Goal: Transaction & Acquisition: Book appointment/travel/reservation

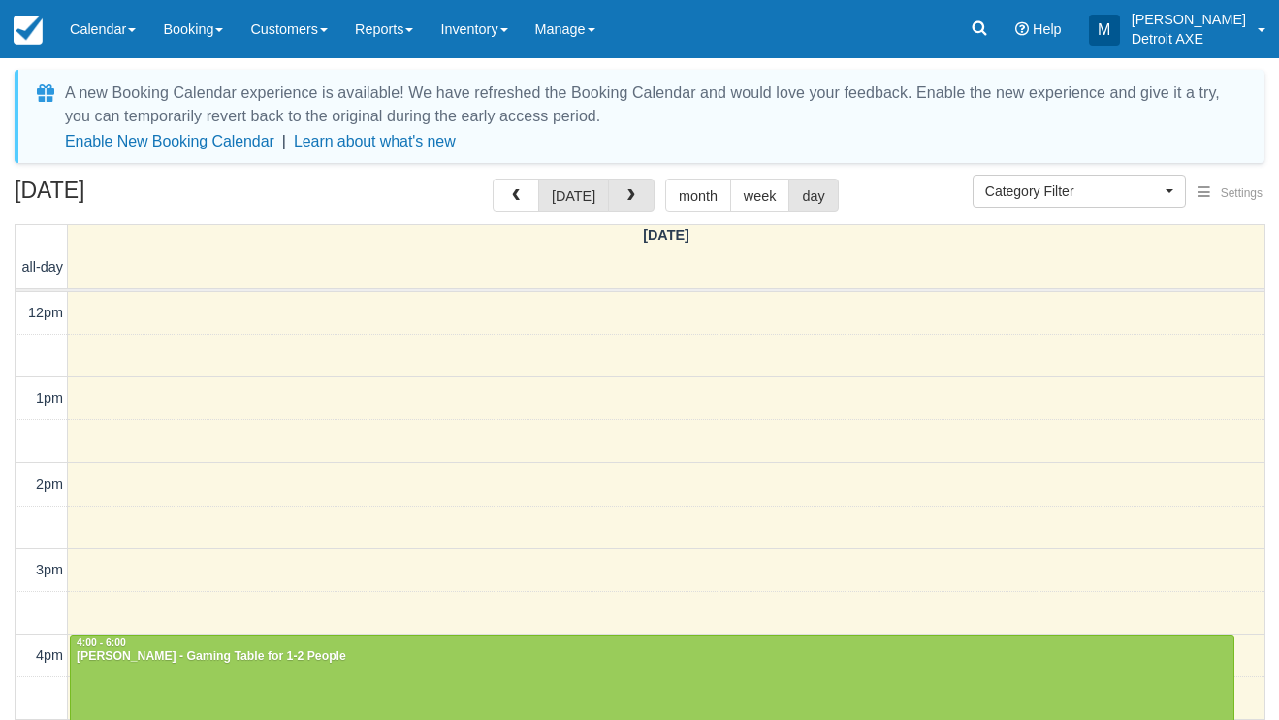
select select
click at [647, 194] on button "button" at bounding box center [631, 194] width 47 height 33
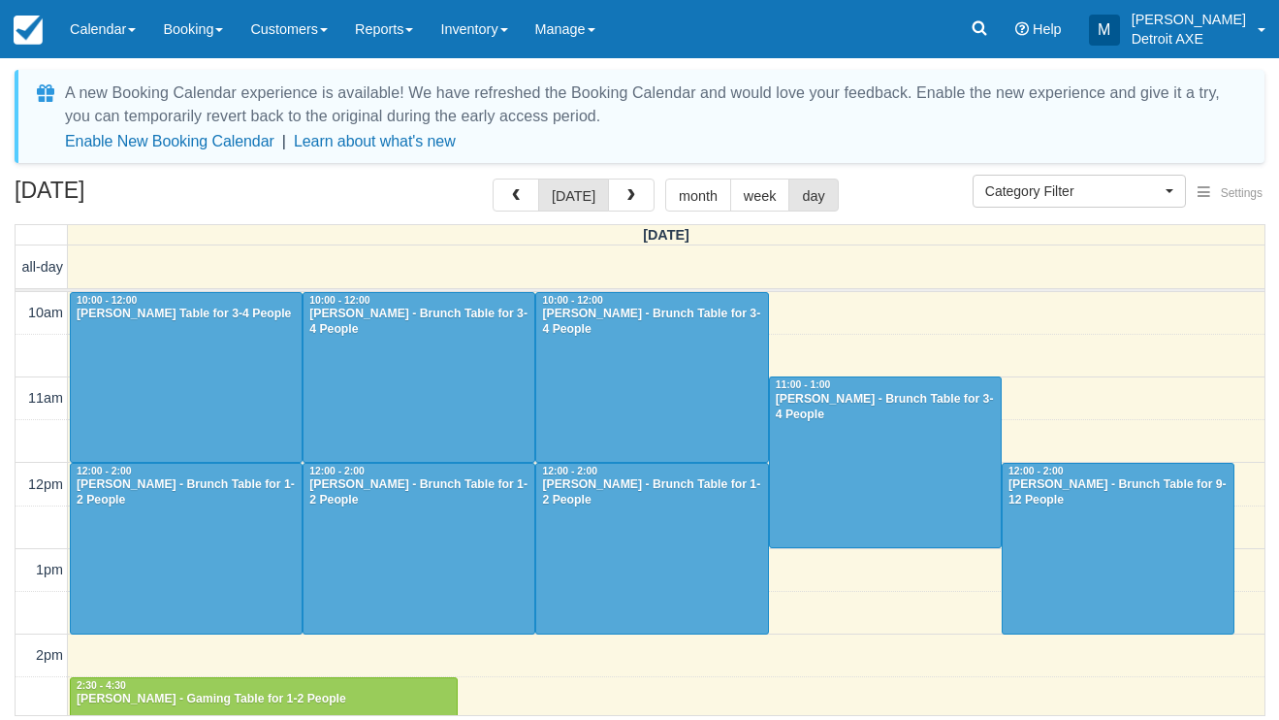
scroll to position [604, 0]
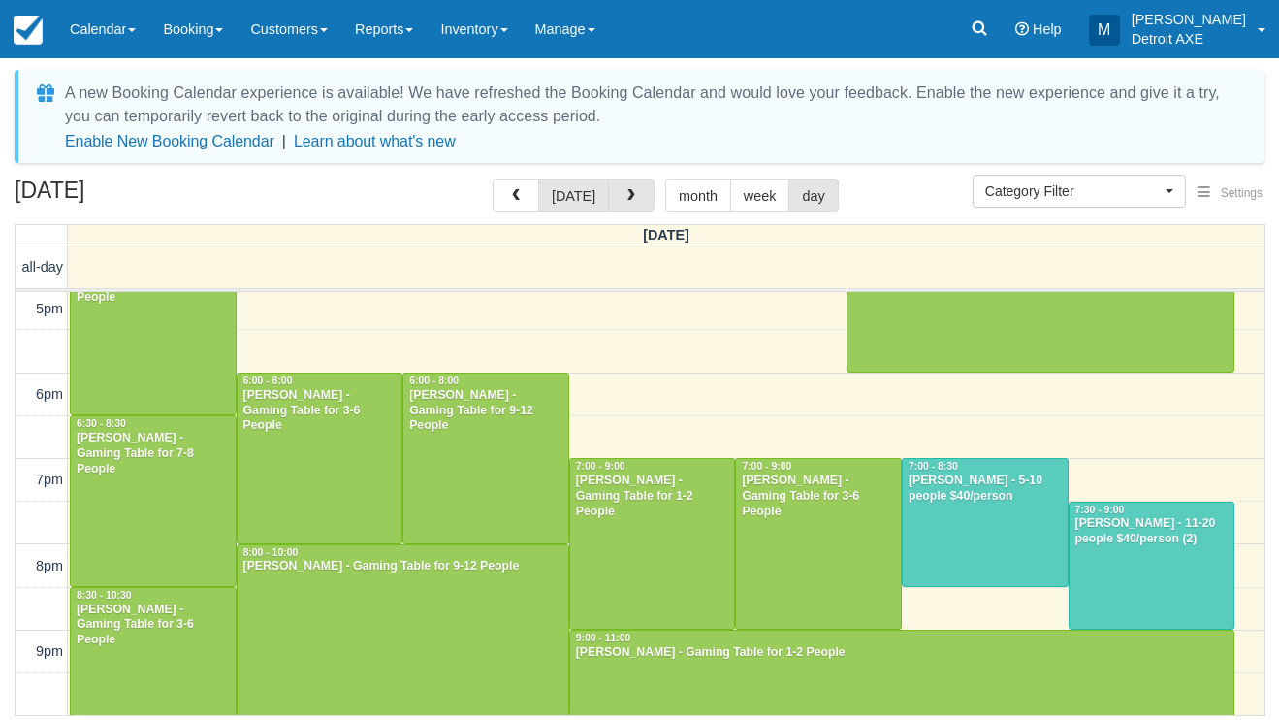
click at [647, 194] on button "button" at bounding box center [631, 194] width 47 height 33
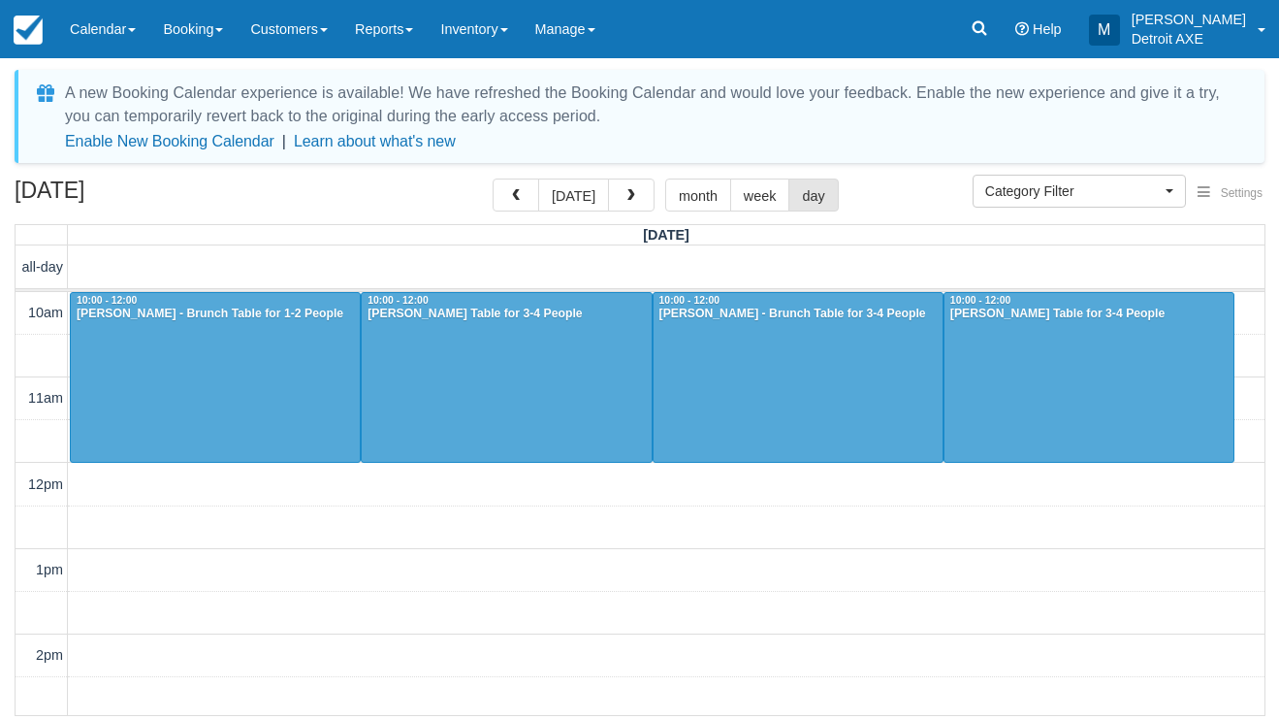
scroll to position [732, 0]
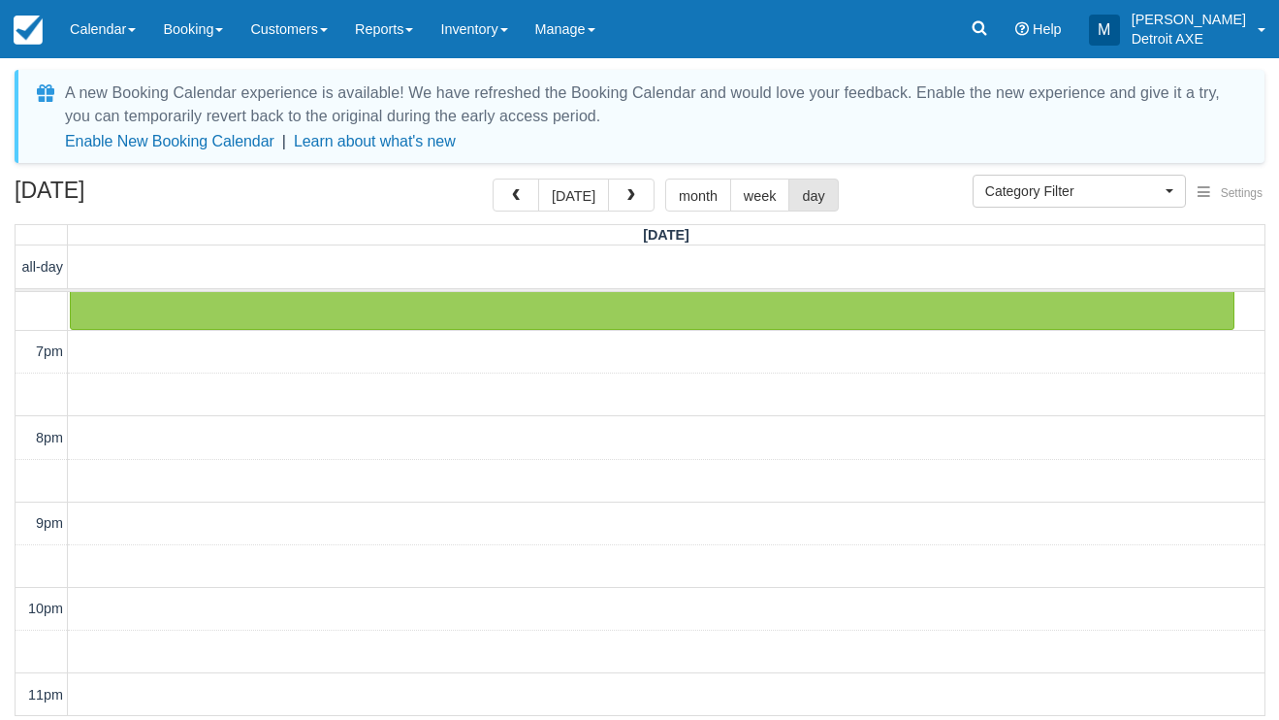
click at [647, 194] on button "button" at bounding box center [631, 194] width 47 height 33
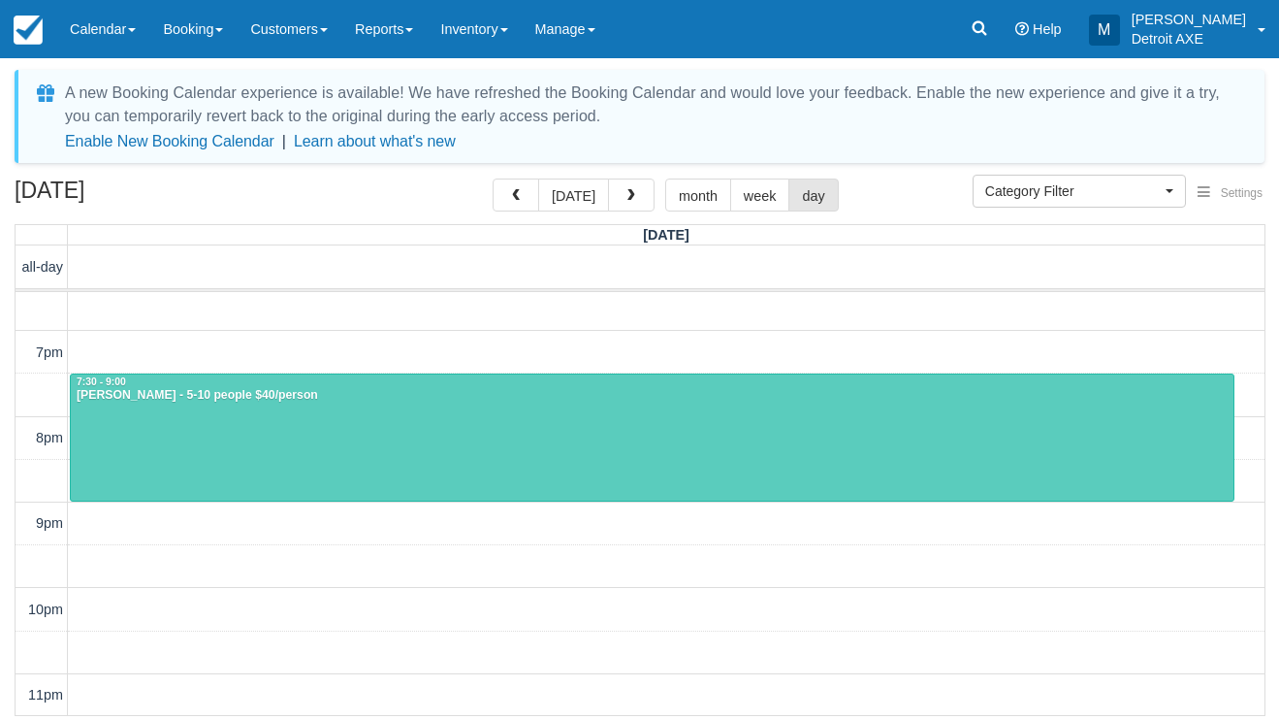
scroll to position [561, 0]
click at [722, 389] on div "[PERSON_NAME] - 5-10 people $40/person" at bounding box center [652, 396] width 1153 height 16
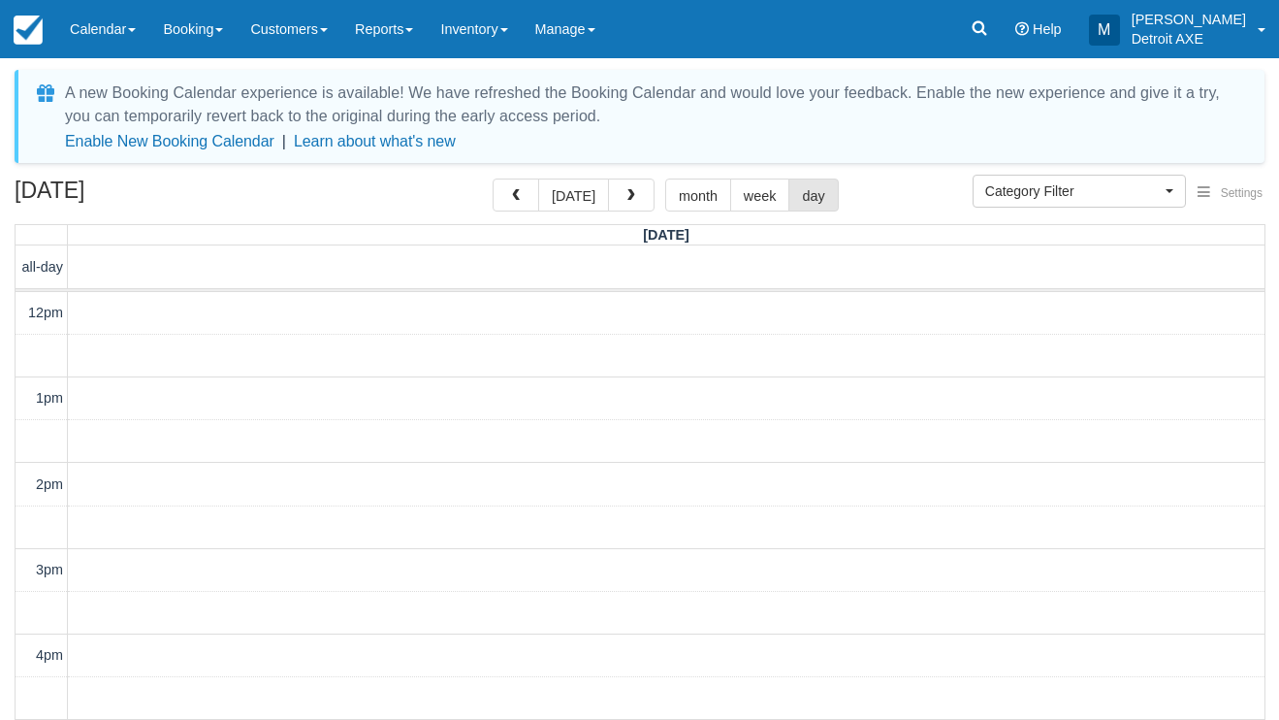
select select
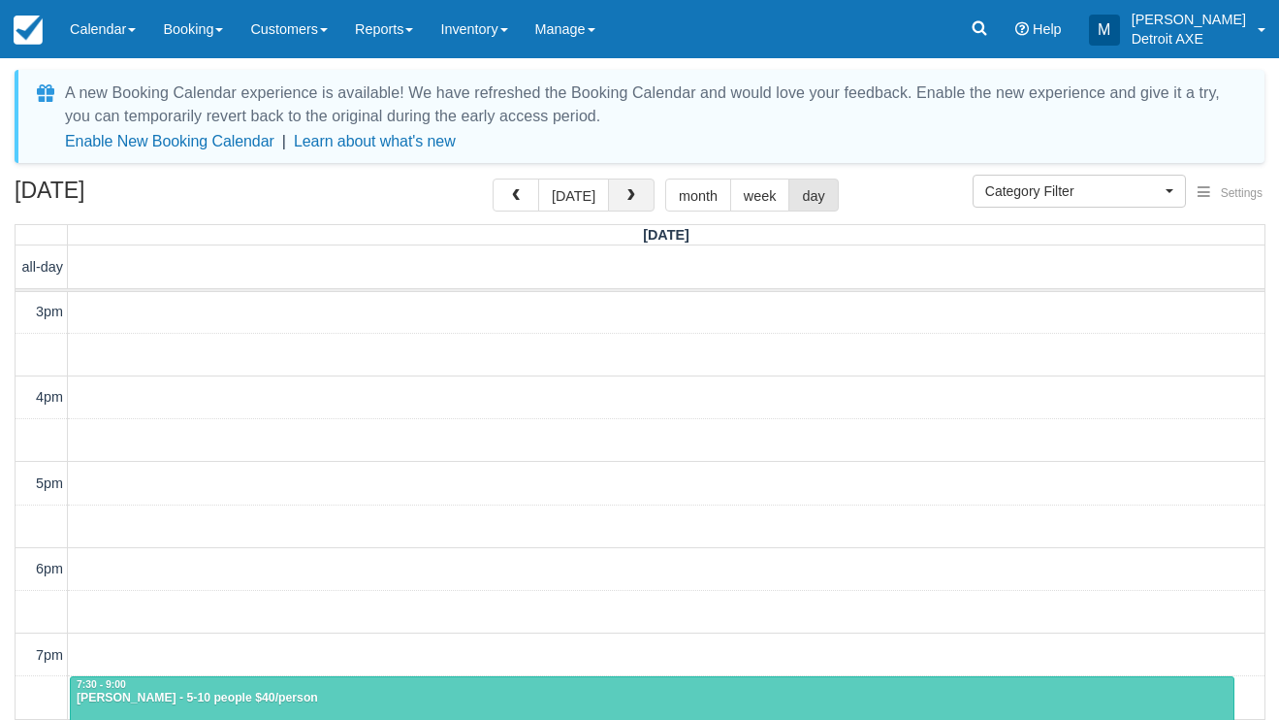
click at [627, 207] on button "button" at bounding box center [631, 194] width 47 height 33
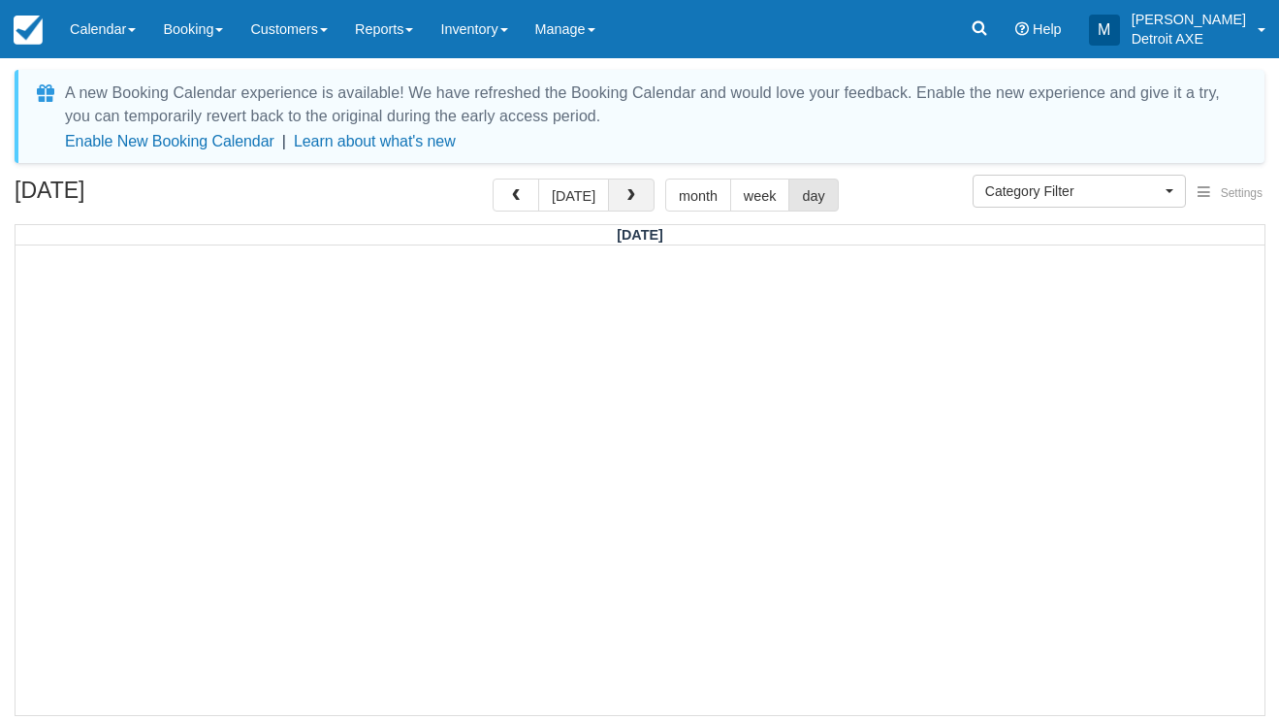
click at [637, 206] on button "button" at bounding box center [631, 194] width 47 height 33
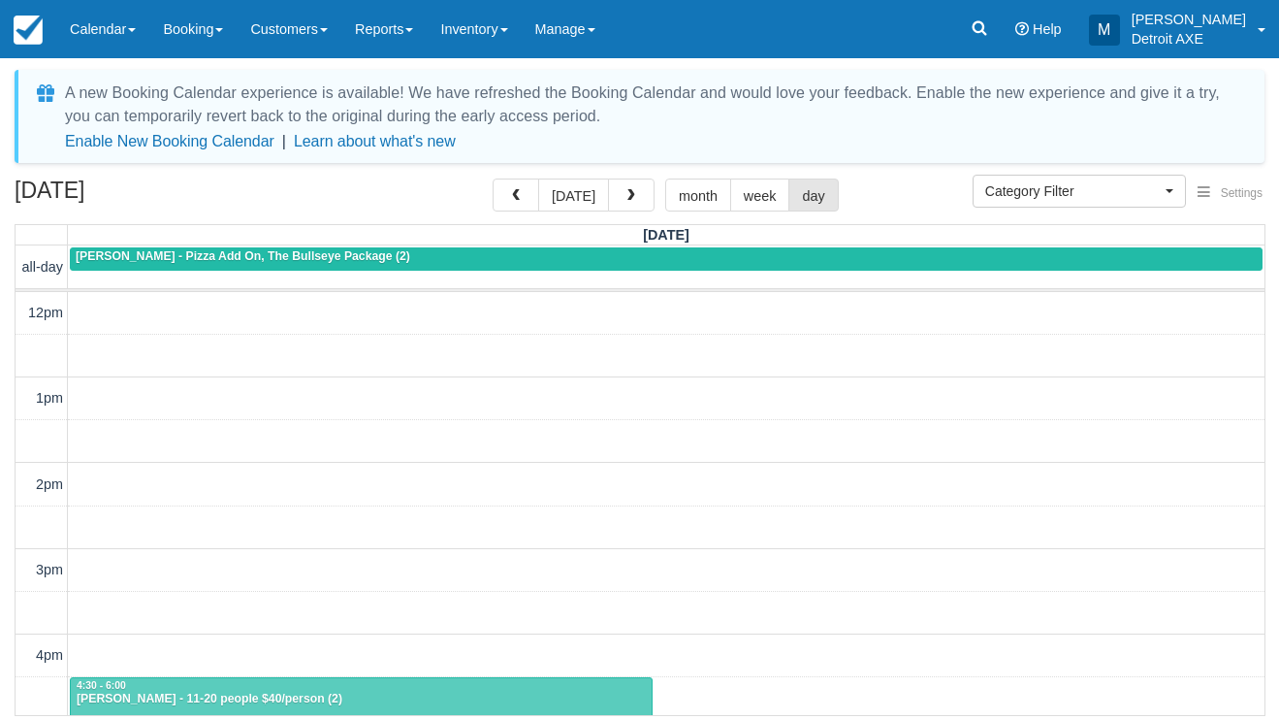
scroll to position [258, 0]
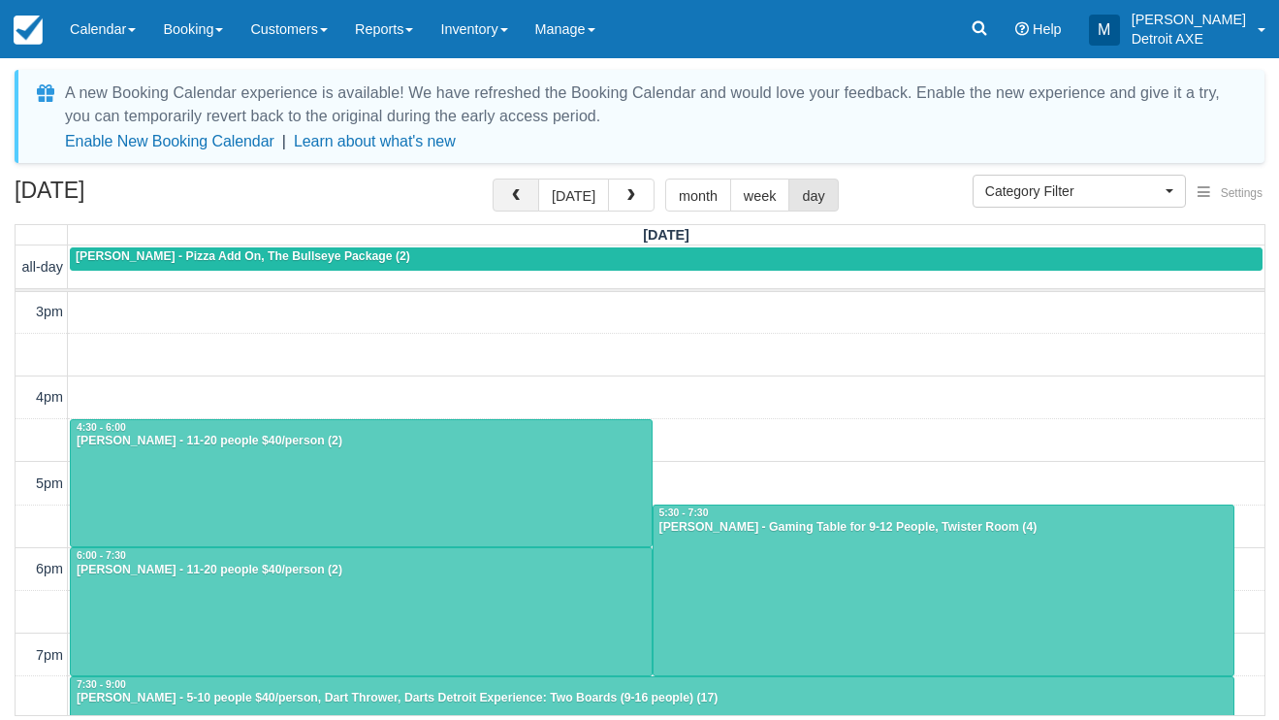
click at [514, 205] on button "button" at bounding box center [516, 194] width 47 height 33
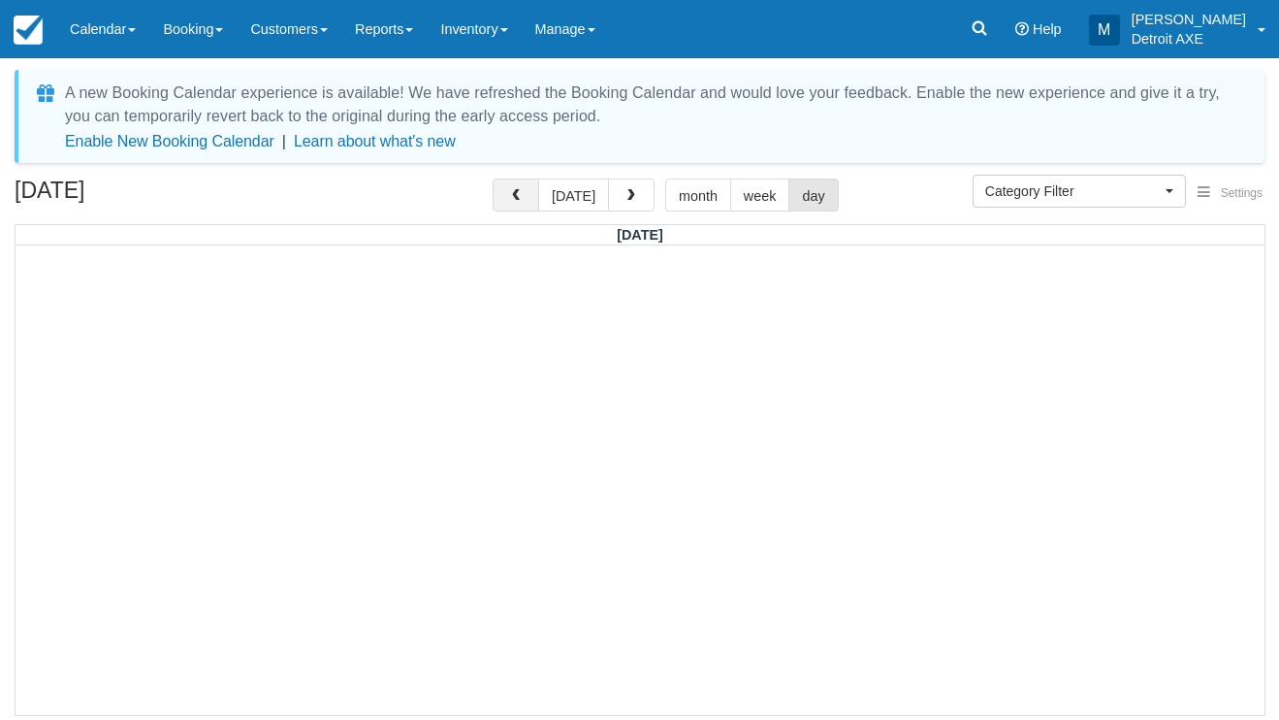
click at [514, 205] on button "button" at bounding box center [516, 194] width 47 height 33
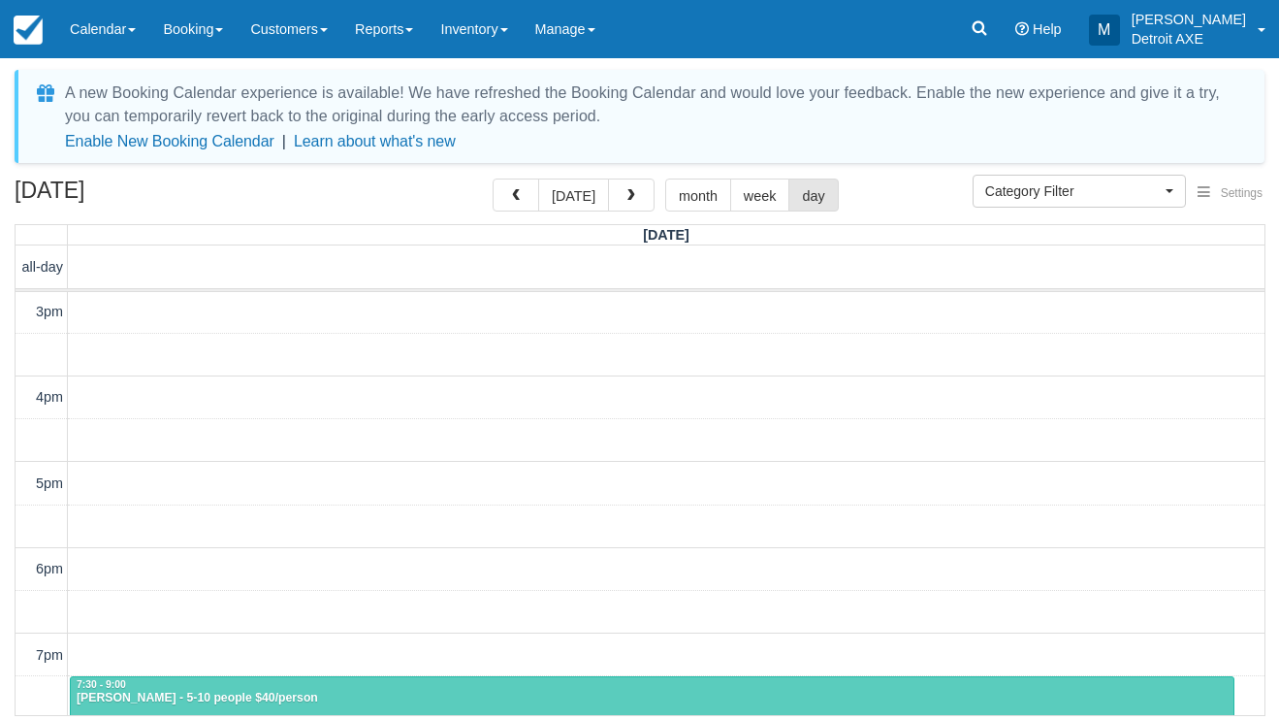
click at [485, 421] on div "12pm 1pm 2pm 3pm 4pm 5pm 6pm 7pm 8pm 9pm 10pm 11pm 7:30 - 9:00 JAN KUEHNE - 5-1…" at bounding box center [640, 526] width 1249 height 985
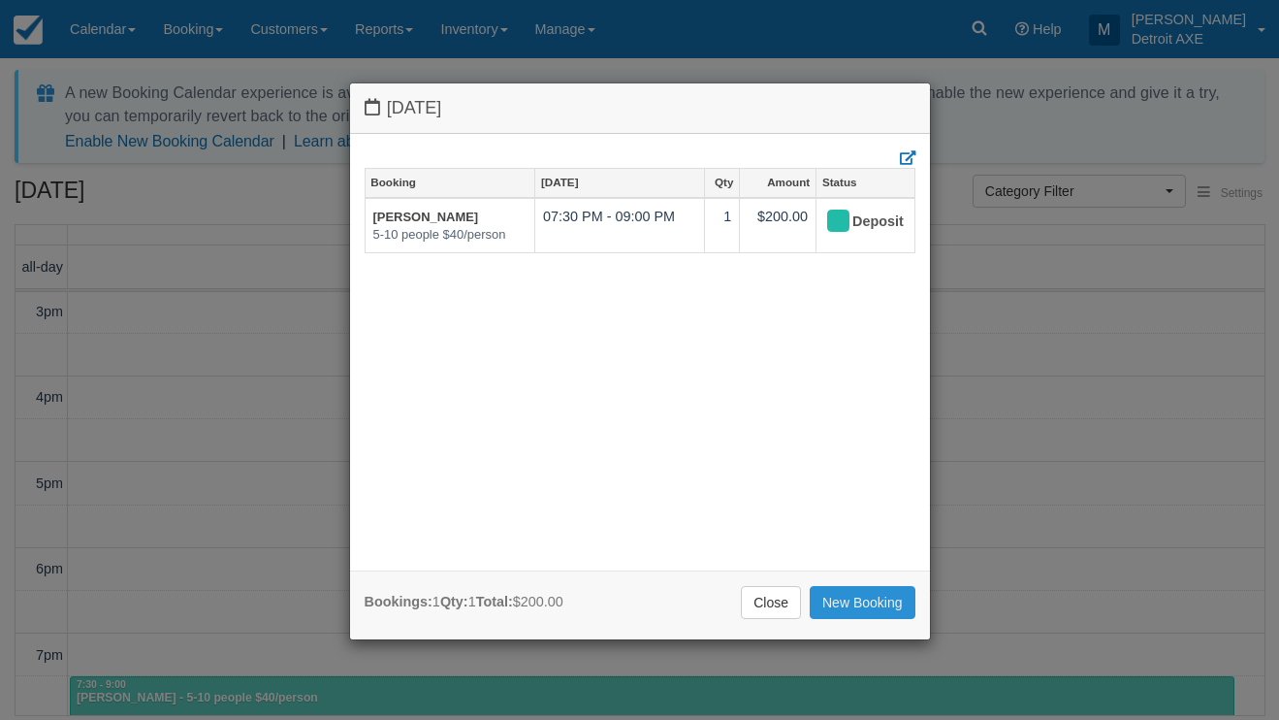
click at [842, 597] on link "New Booking" at bounding box center [863, 602] width 106 height 33
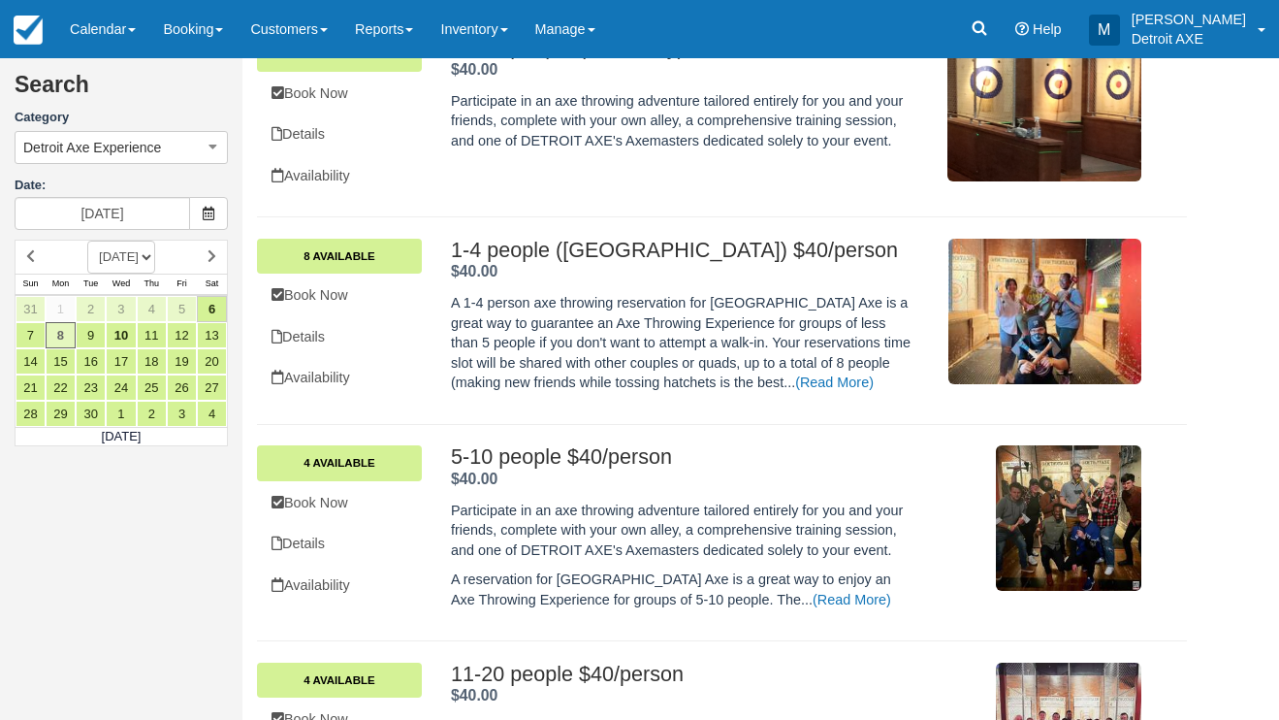
scroll to position [490, 0]
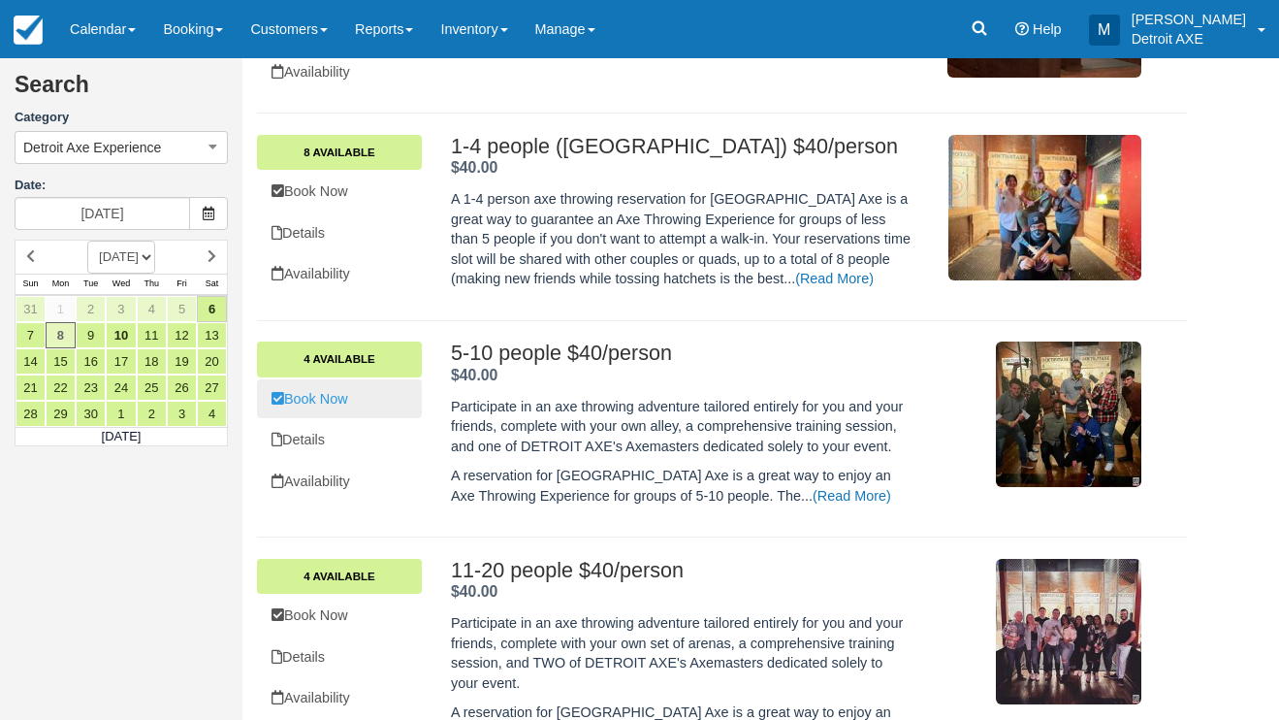
click at [395, 399] on link "Book Now" at bounding box center [339, 399] width 165 height 40
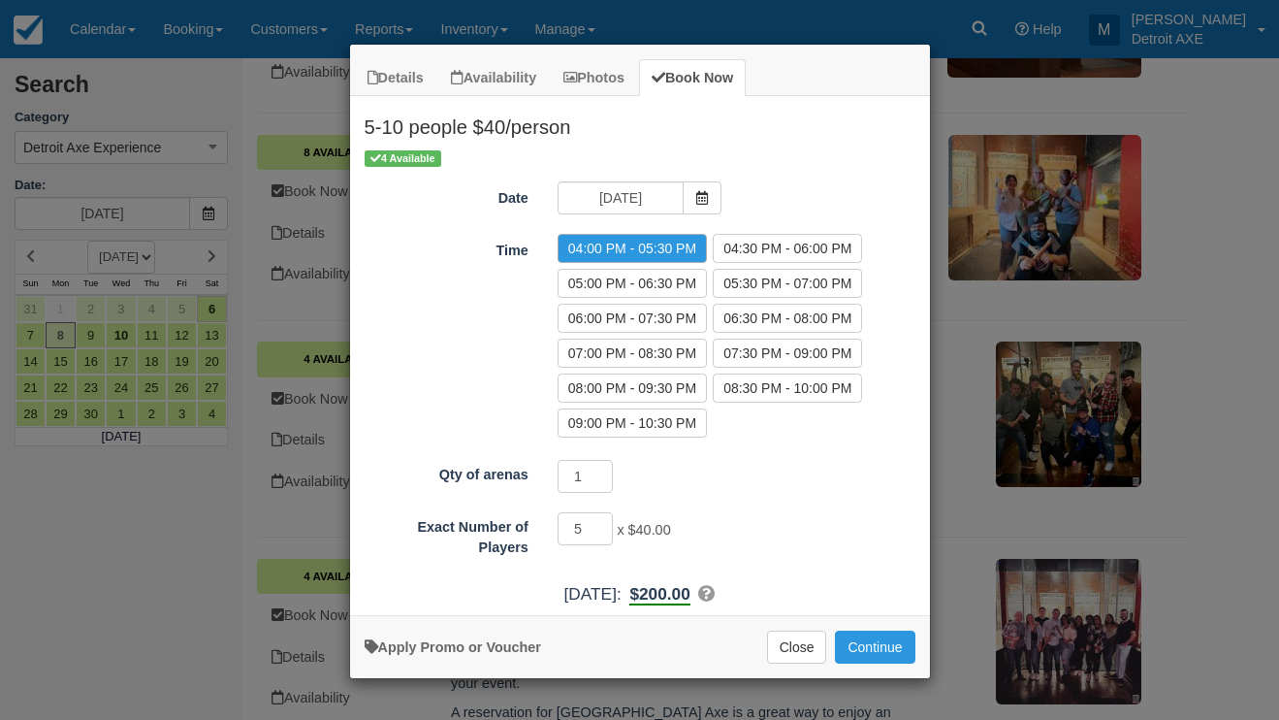
click at [809, 664] on div "Apply Promo or Voucher Close Continue Searching..." at bounding box center [640, 646] width 580 height 63
click at [800, 654] on button "Close" at bounding box center [797, 646] width 60 height 33
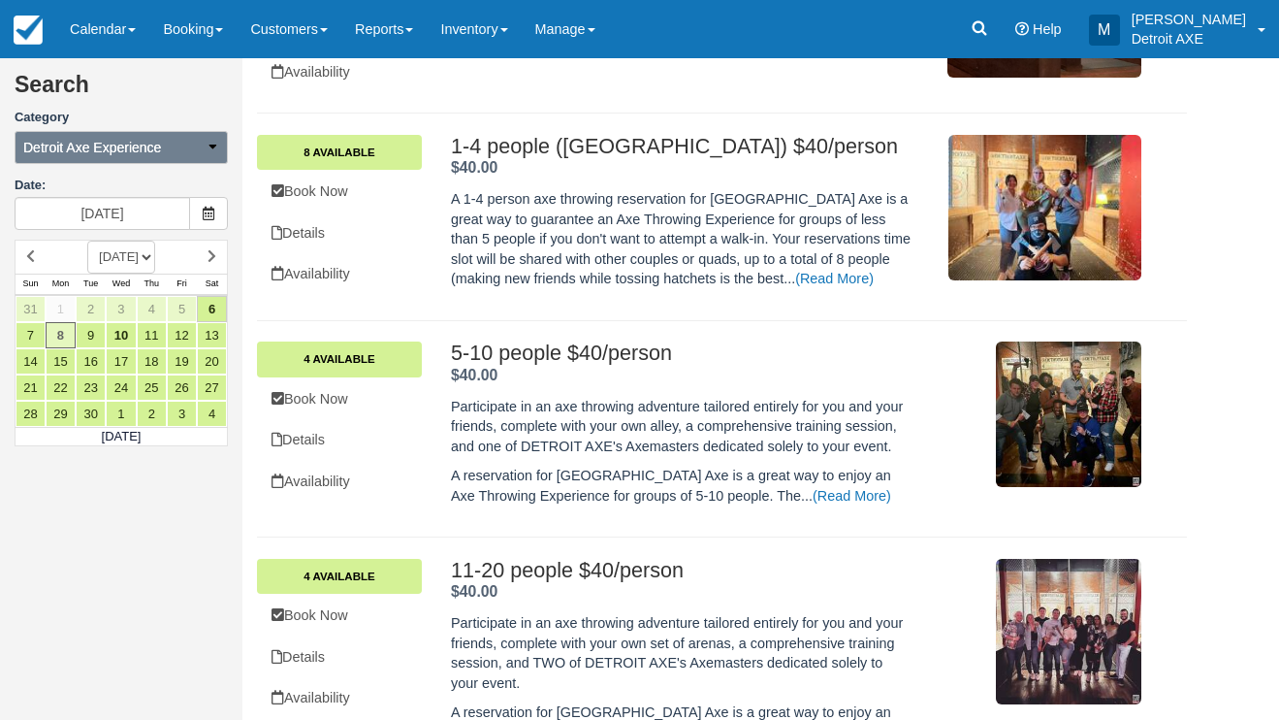
click at [81, 151] on span "Detroit Axe Experience" at bounding box center [92, 147] width 138 height 19
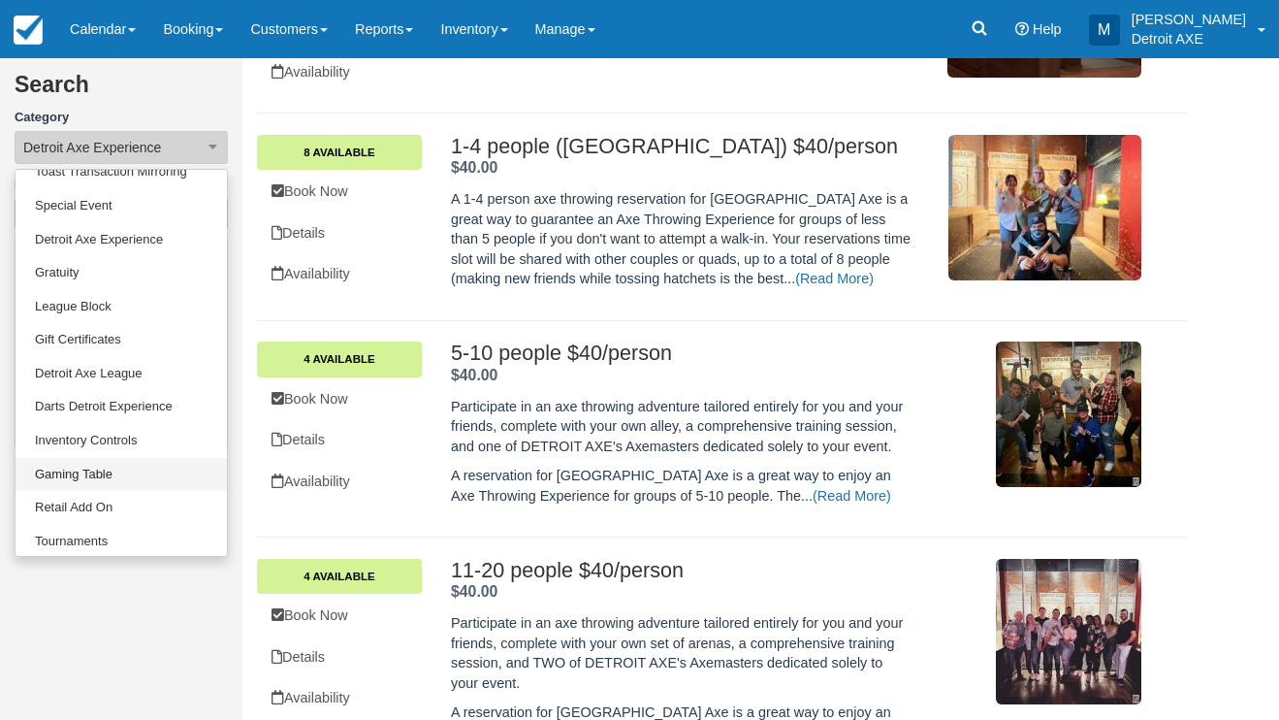
scroll to position [85, 0]
click at [72, 459] on link "Gaming Table" at bounding box center [121, 476] width 211 height 34
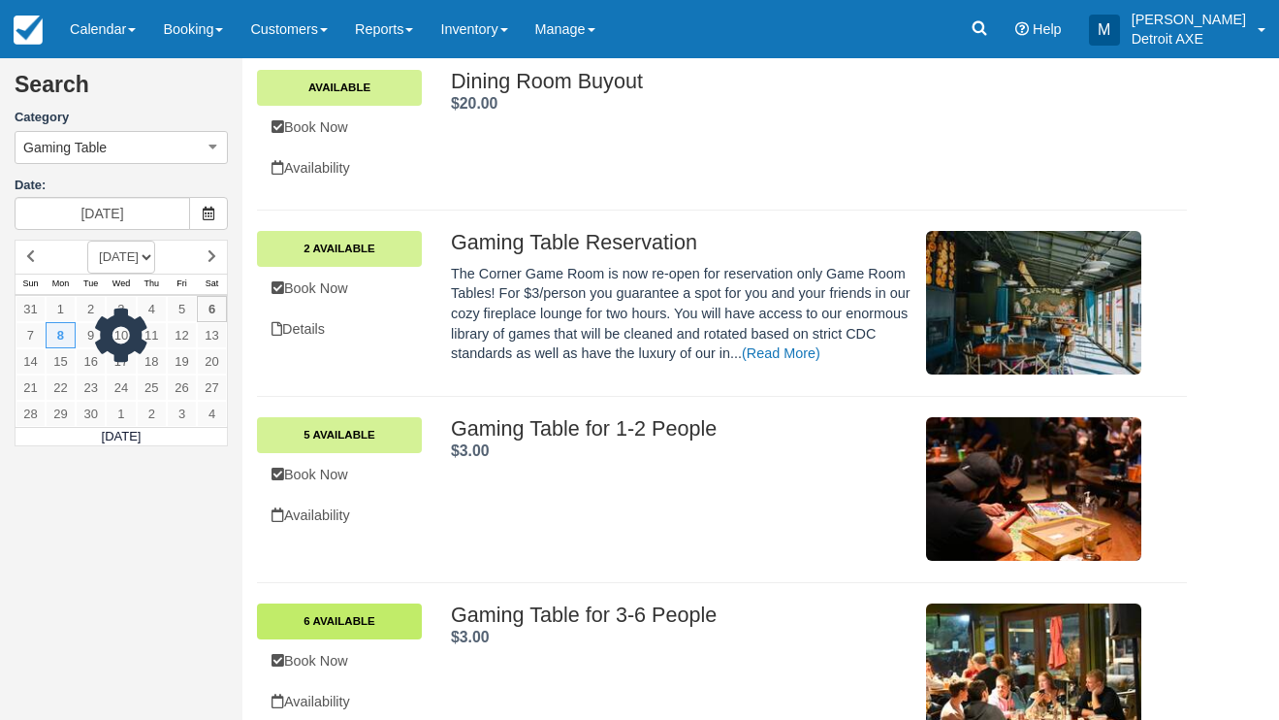
scroll to position [77, 0]
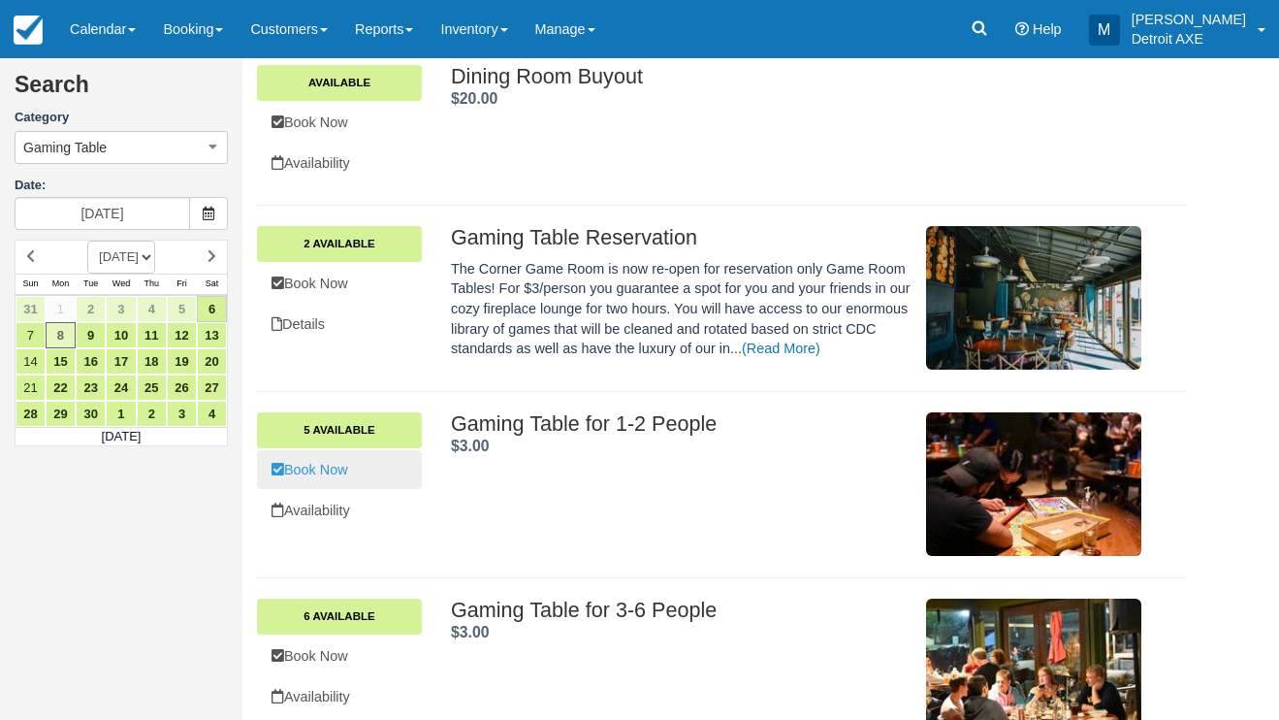
click at [322, 461] on link "Book Now" at bounding box center [339, 470] width 165 height 40
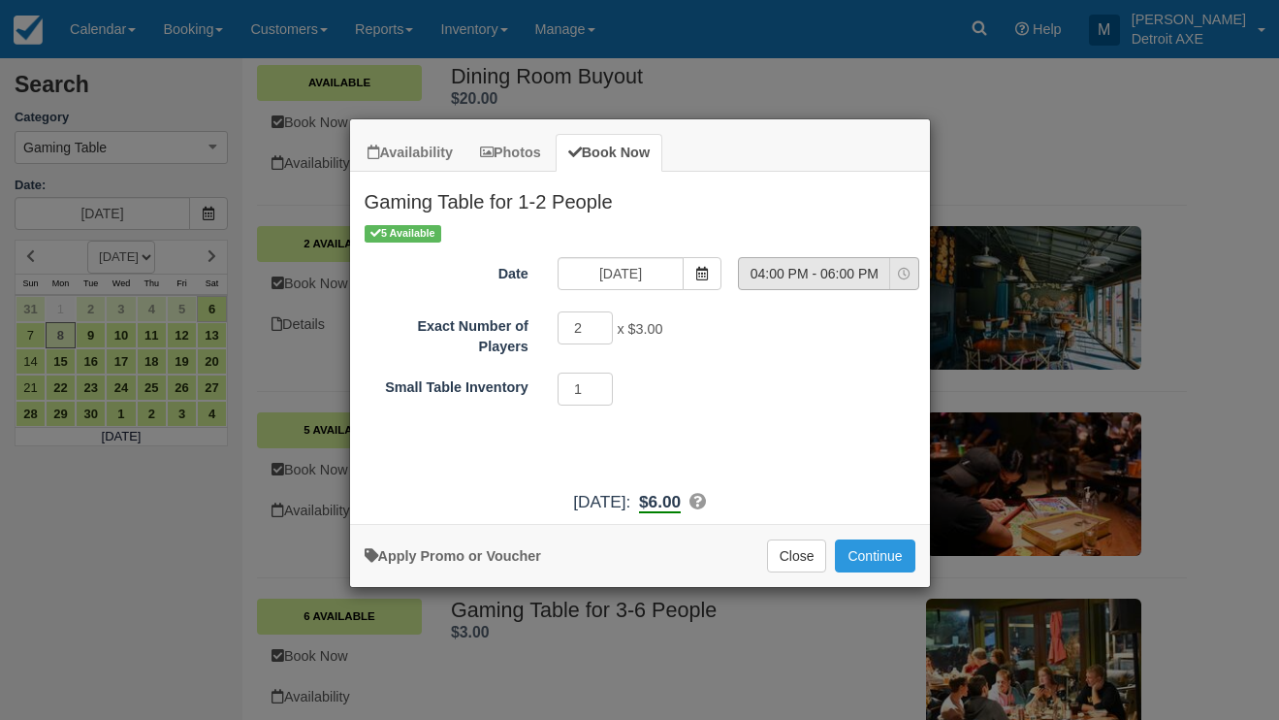
click at [779, 273] on span "04:00 PM - 06:00 PM" at bounding box center [814, 273] width 150 height 19
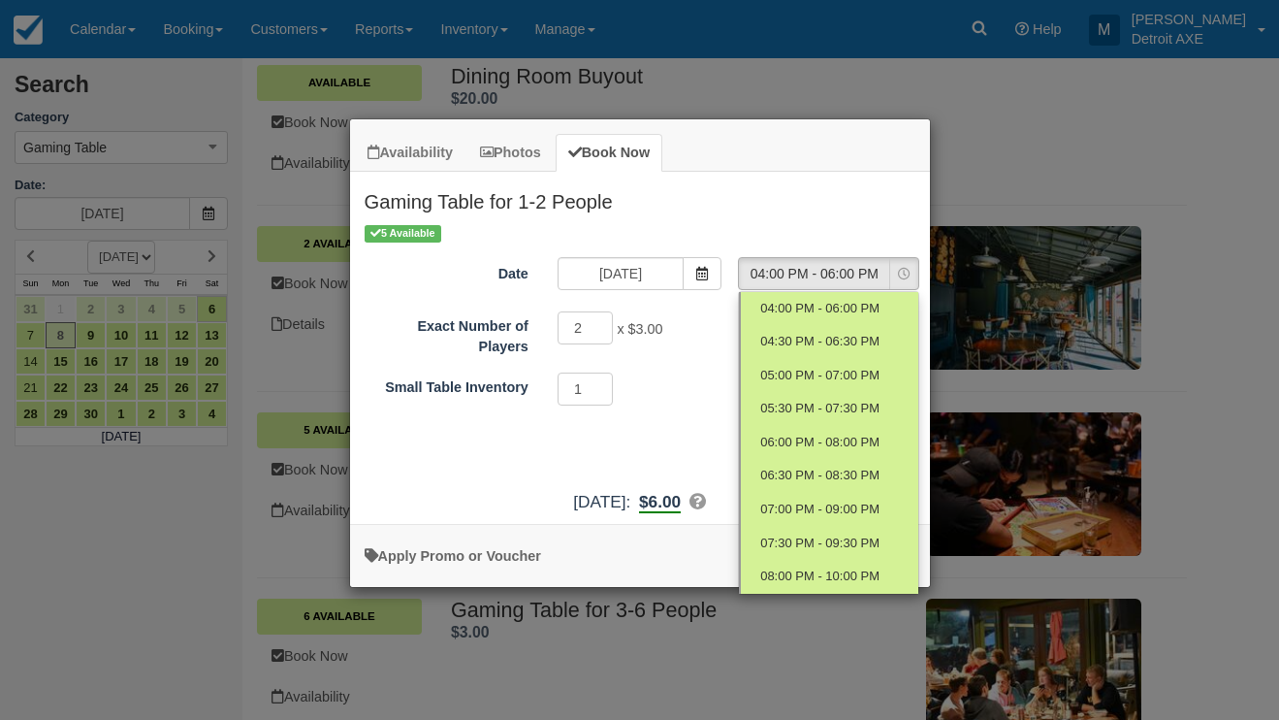
click at [808, 175] on h2 "Gaming Table for 1-2 People" at bounding box center [640, 197] width 580 height 50
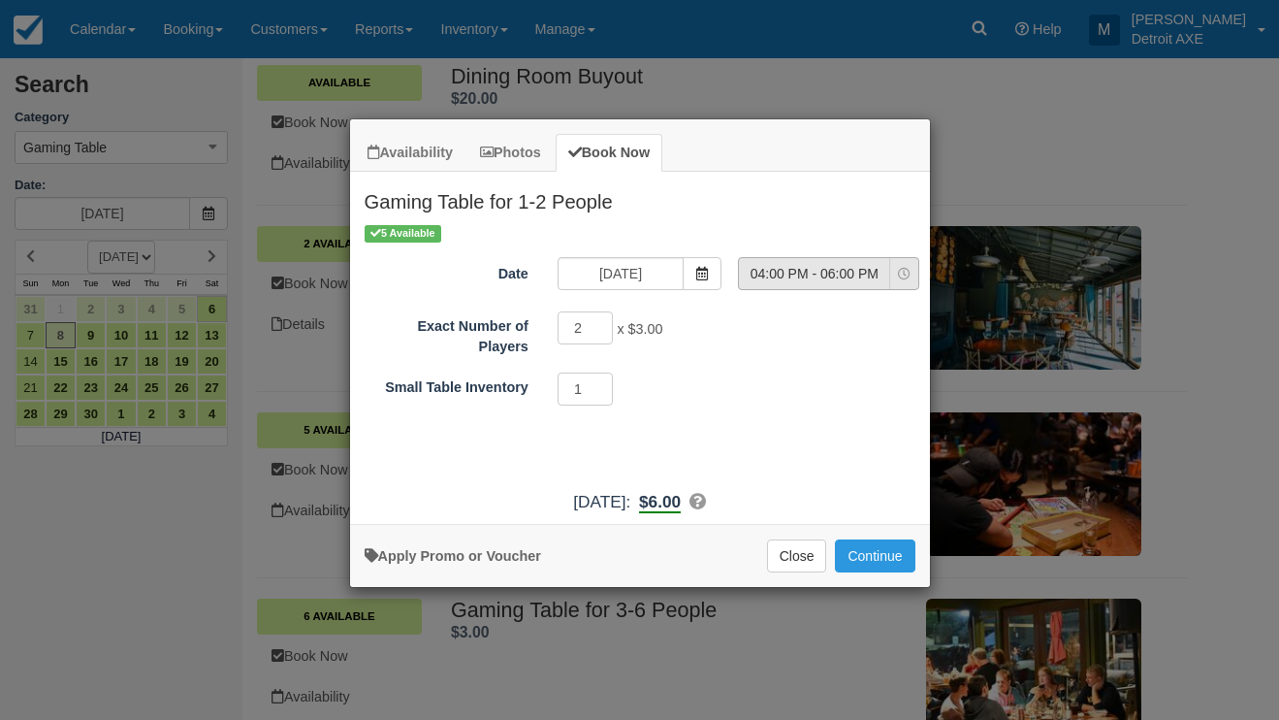
click at [804, 263] on button "04:00 PM - 06:00 PM" at bounding box center [828, 273] width 181 height 33
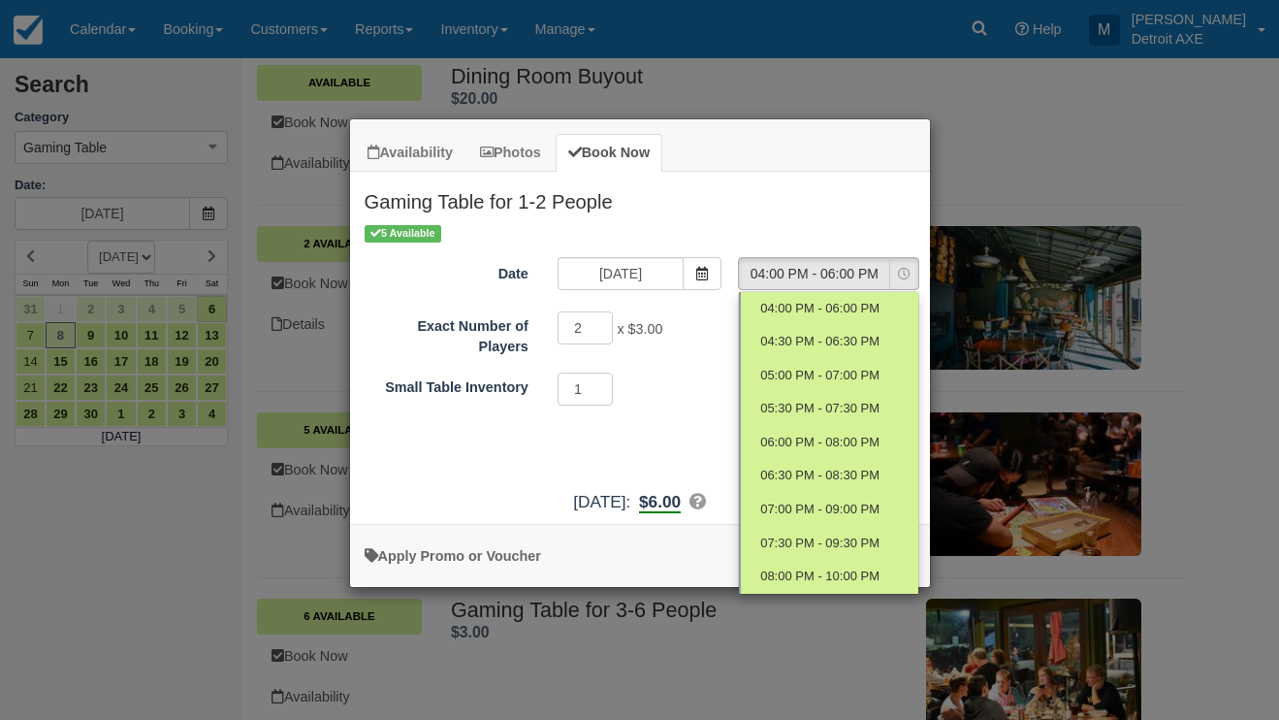
click at [696, 458] on div "5 Available Date 09/08/25 Time Selector 04:00 PM - 06:00 PM Nothing selected 04…" at bounding box center [640, 351] width 580 height 258
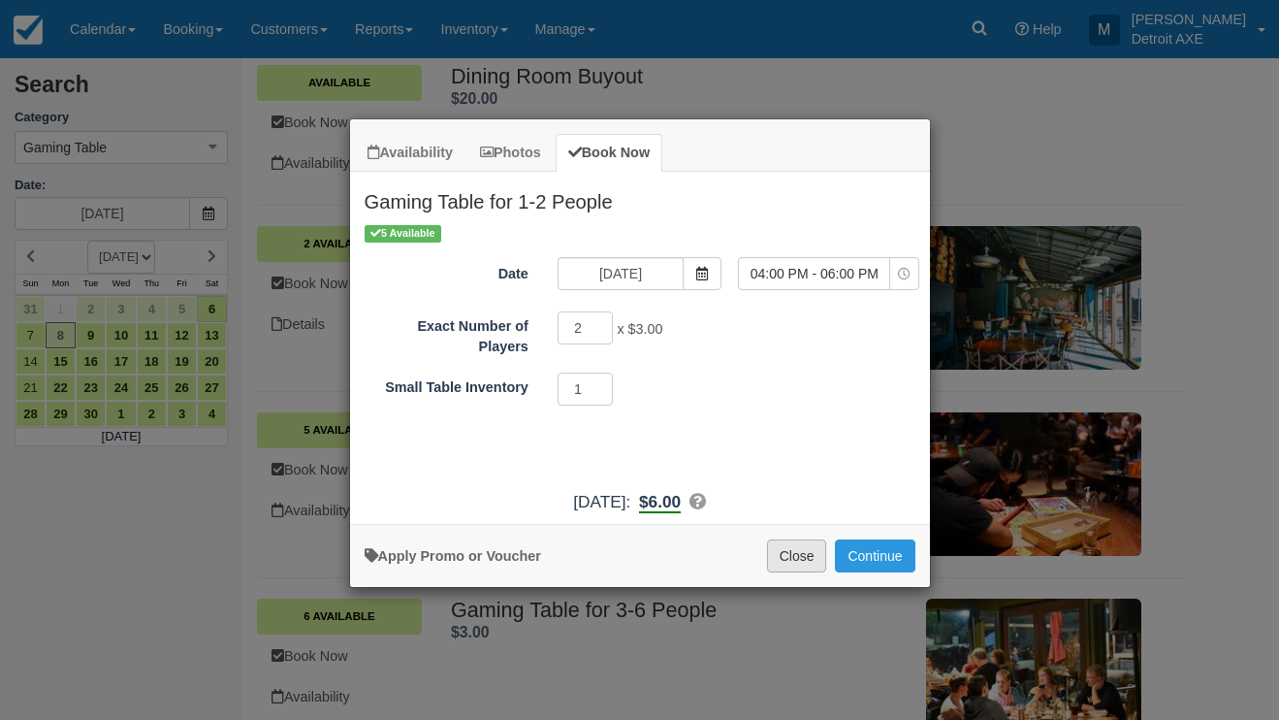
click at [785, 565] on button "Close" at bounding box center [797, 555] width 60 height 33
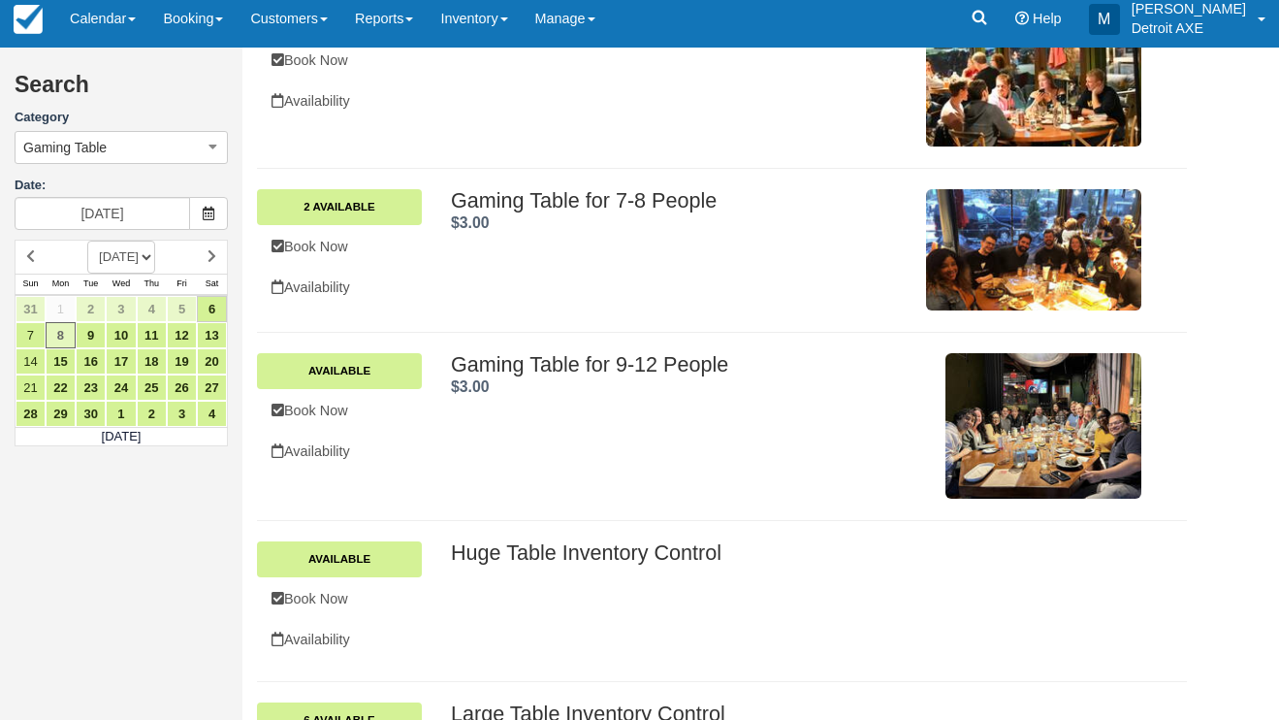
scroll to position [674, 0]
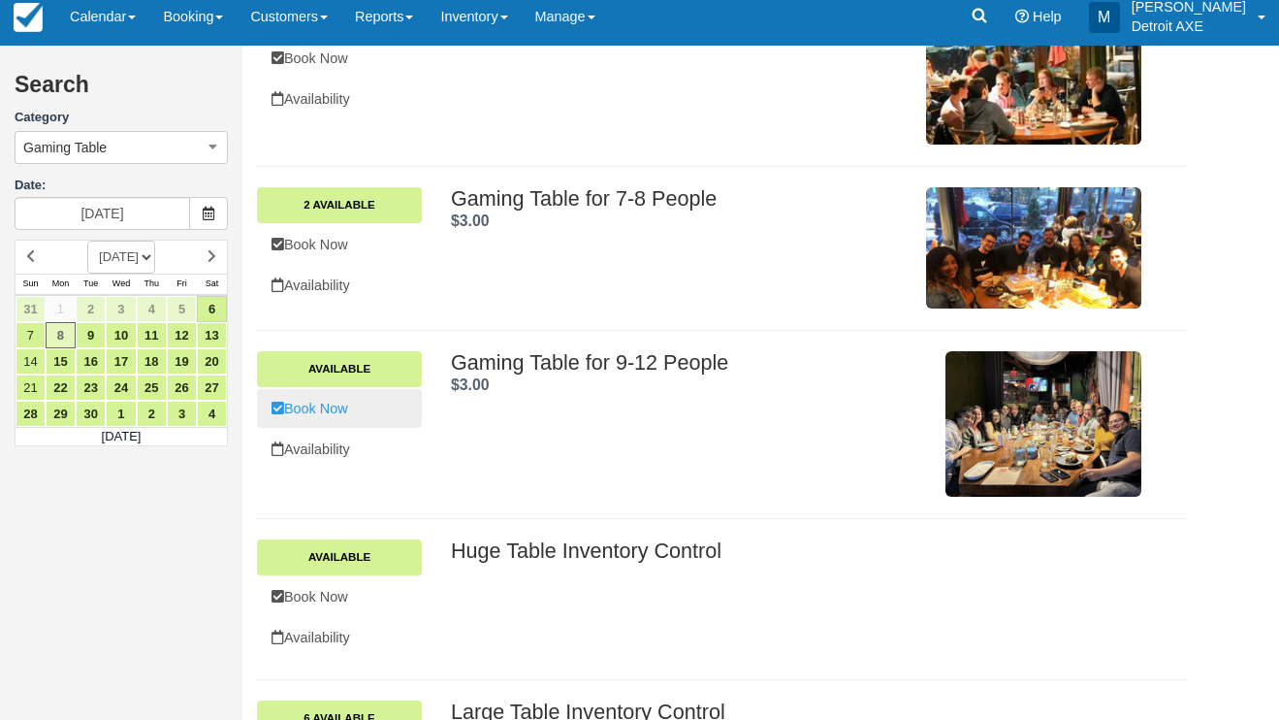
click at [370, 405] on link "Book Now" at bounding box center [339, 409] width 165 height 40
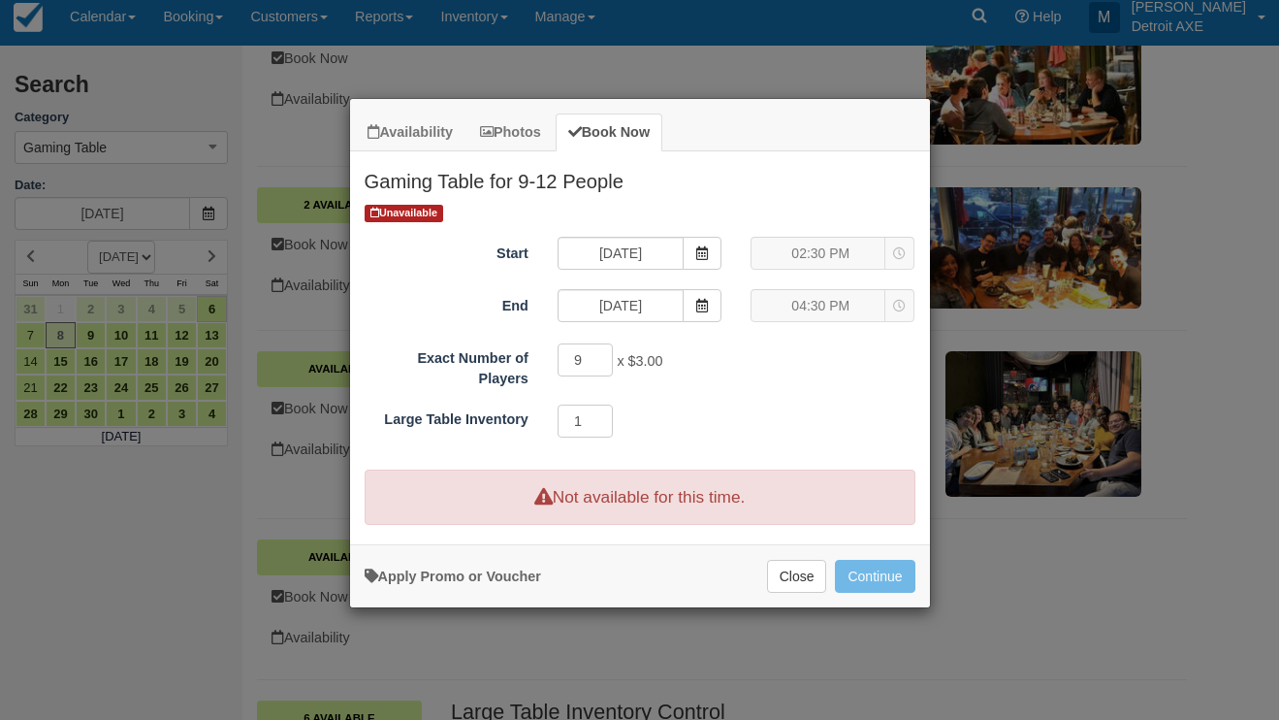
click at [842, 315] on div "04:30 PM 04:30 PM 04:30 PM" at bounding box center [833, 305] width 164 height 33
click at [771, 593] on button "Close" at bounding box center [797, 576] width 60 height 33
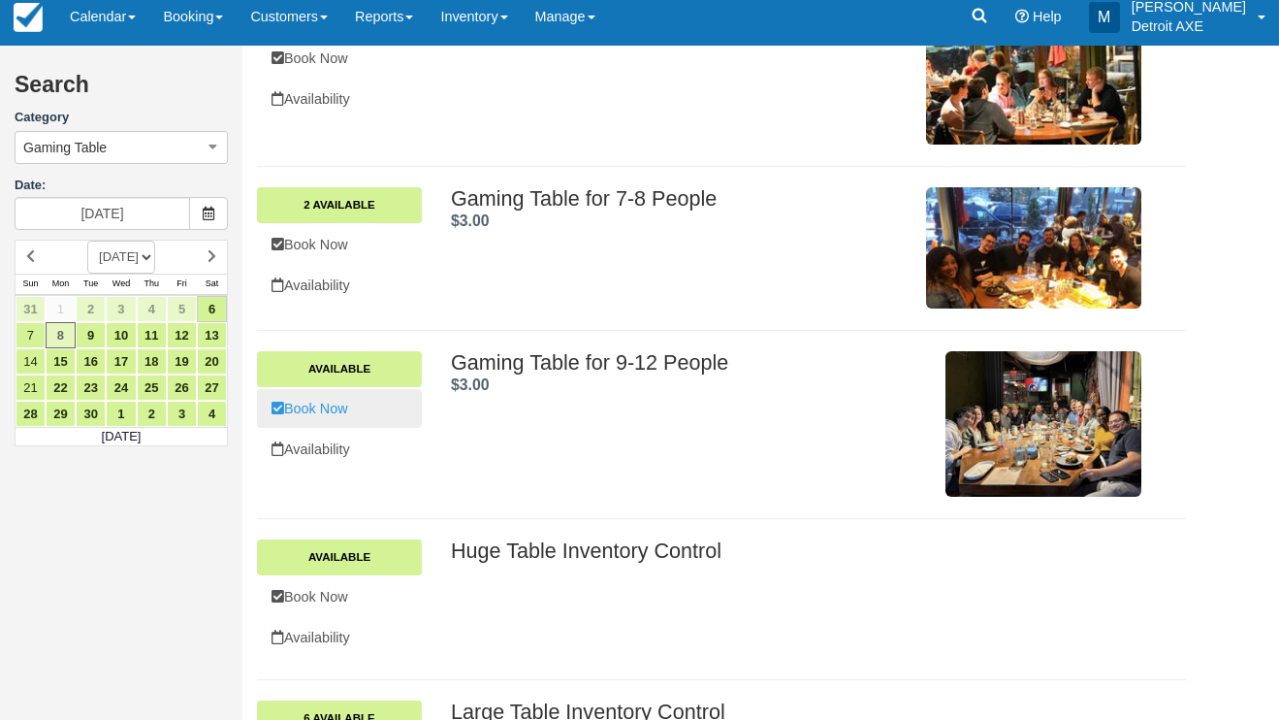
click at [294, 412] on link "Book Now" at bounding box center [339, 409] width 165 height 40
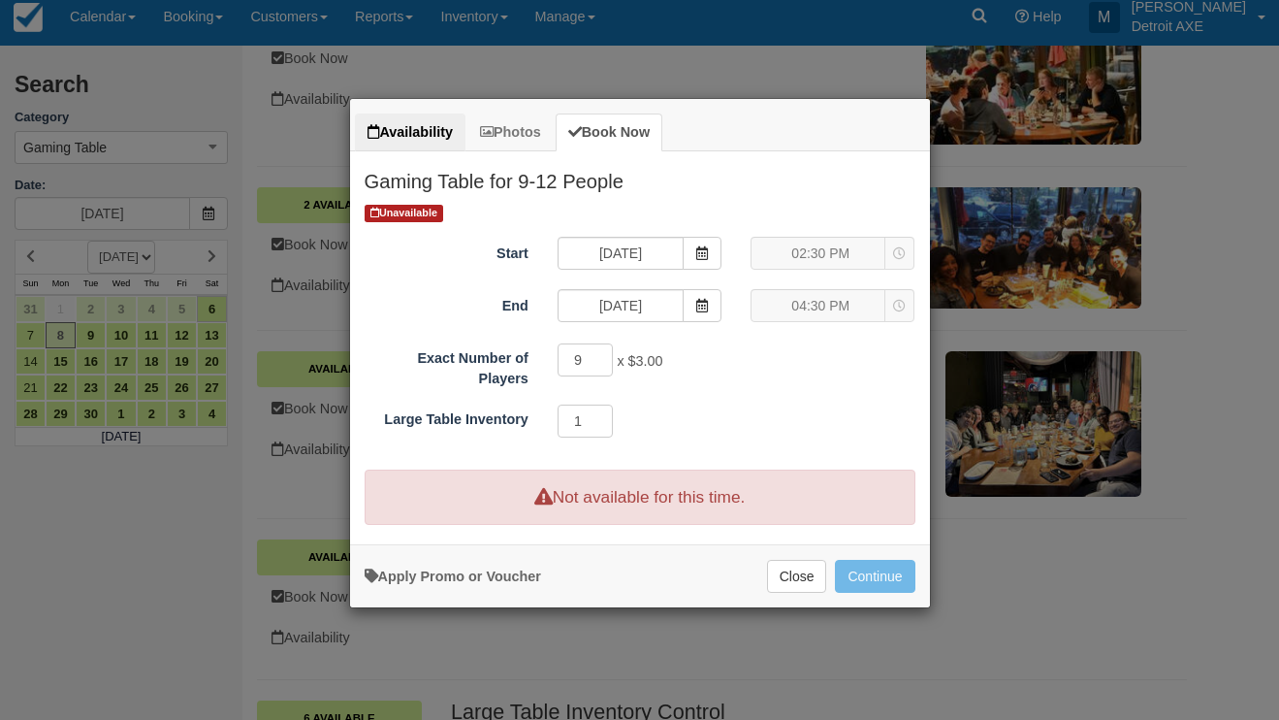
click at [419, 138] on link "Availability" at bounding box center [410, 132] width 111 height 38
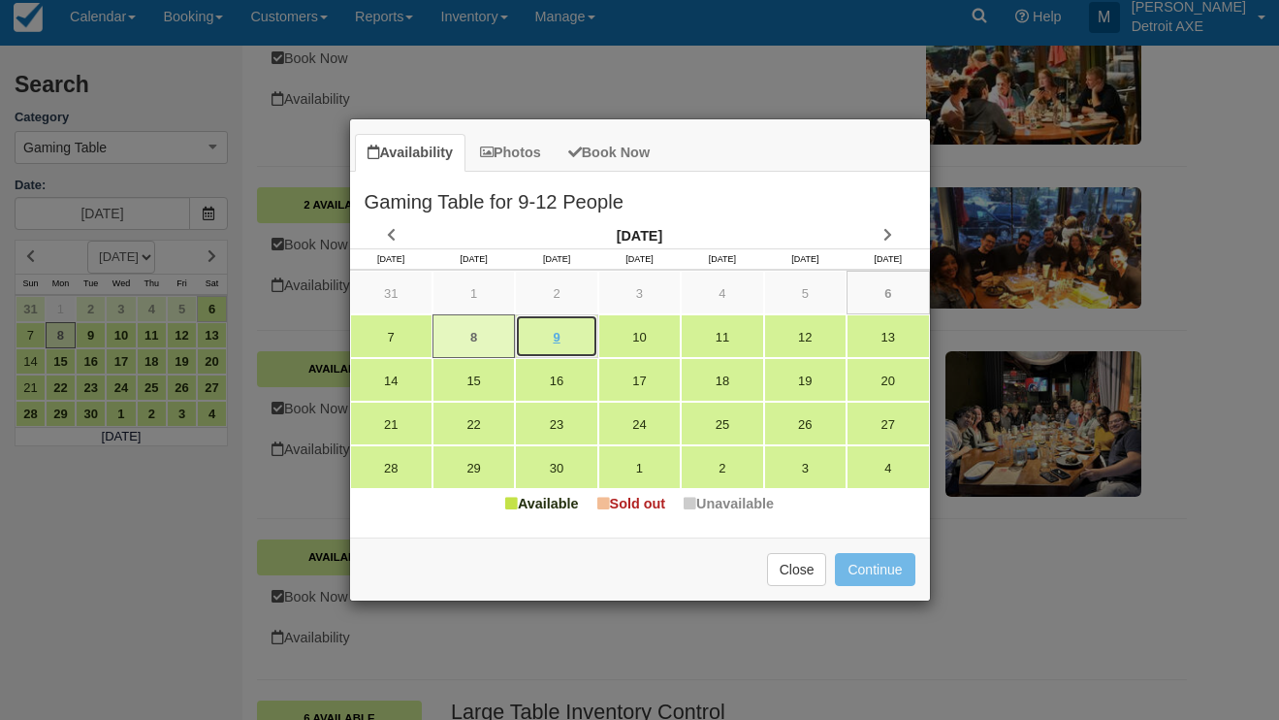
click at [554, 331] on link "9" at bounding box center [556, 336] width 82 height 44
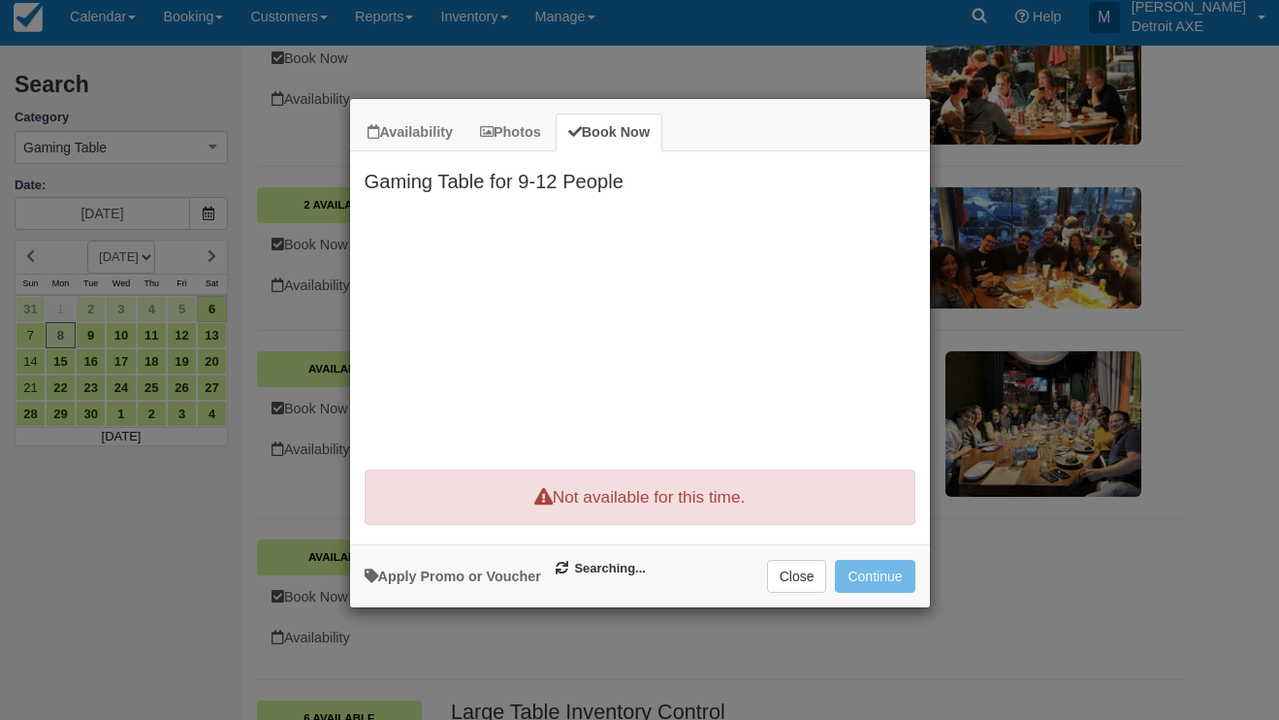
type input "09/09/25"
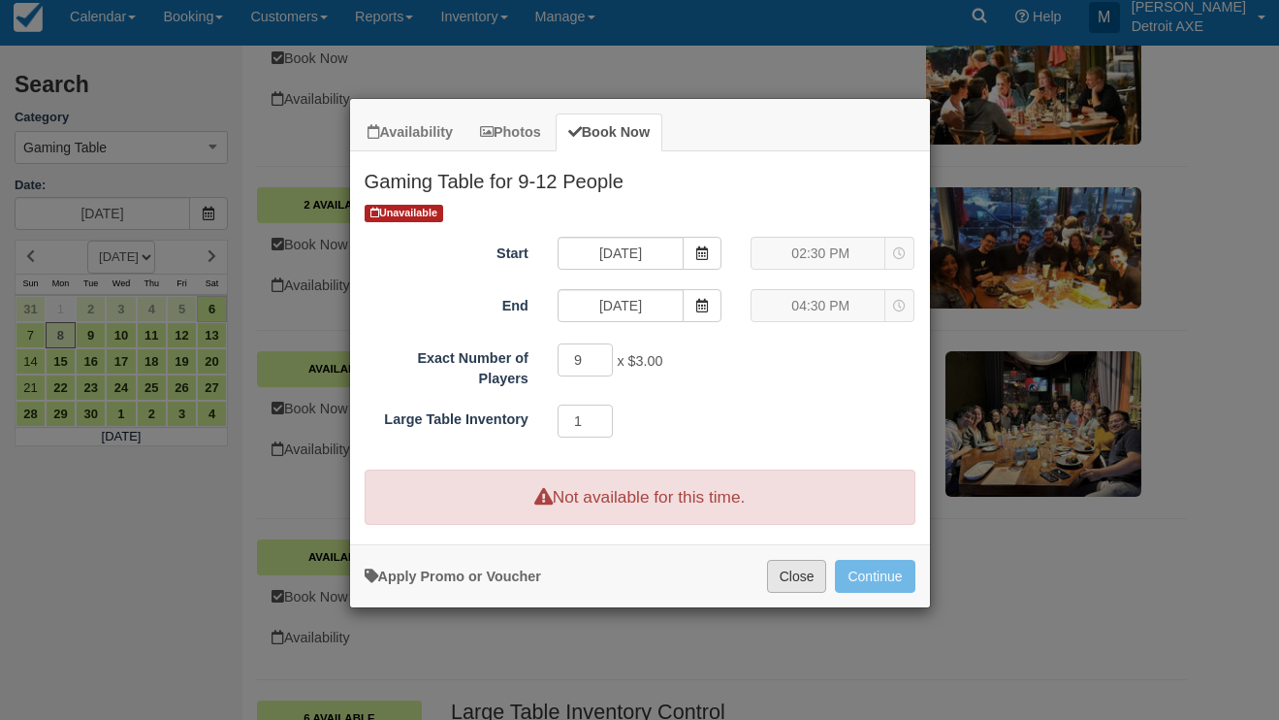
click at [799, 577] on button "Close" at bounding box center [797, 576] width 60 height 33
